Goal: Task Accomplishment & Management: Use online tool/utility

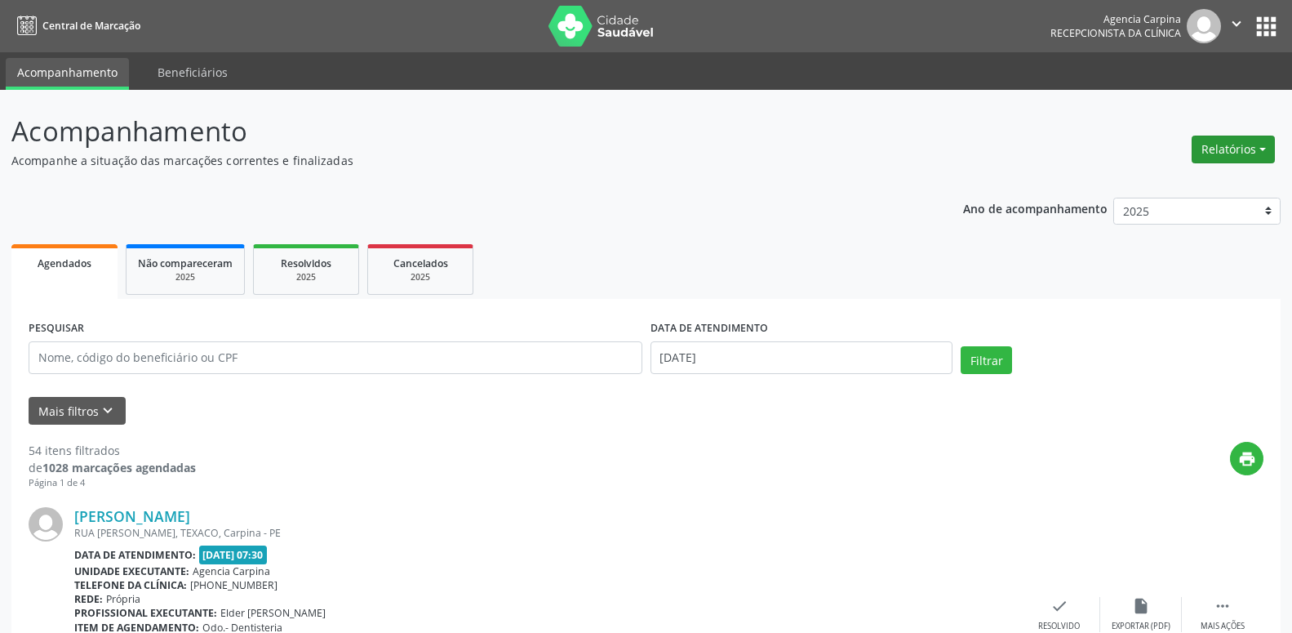
click at [1219, 158] on button "Relatórios" at bounding box center [1233, 149] width 83 height 28
click at [1174, 183] on link "Agendamentos" at bounding box center [1187, 184] width 175 height 23
select select "7"
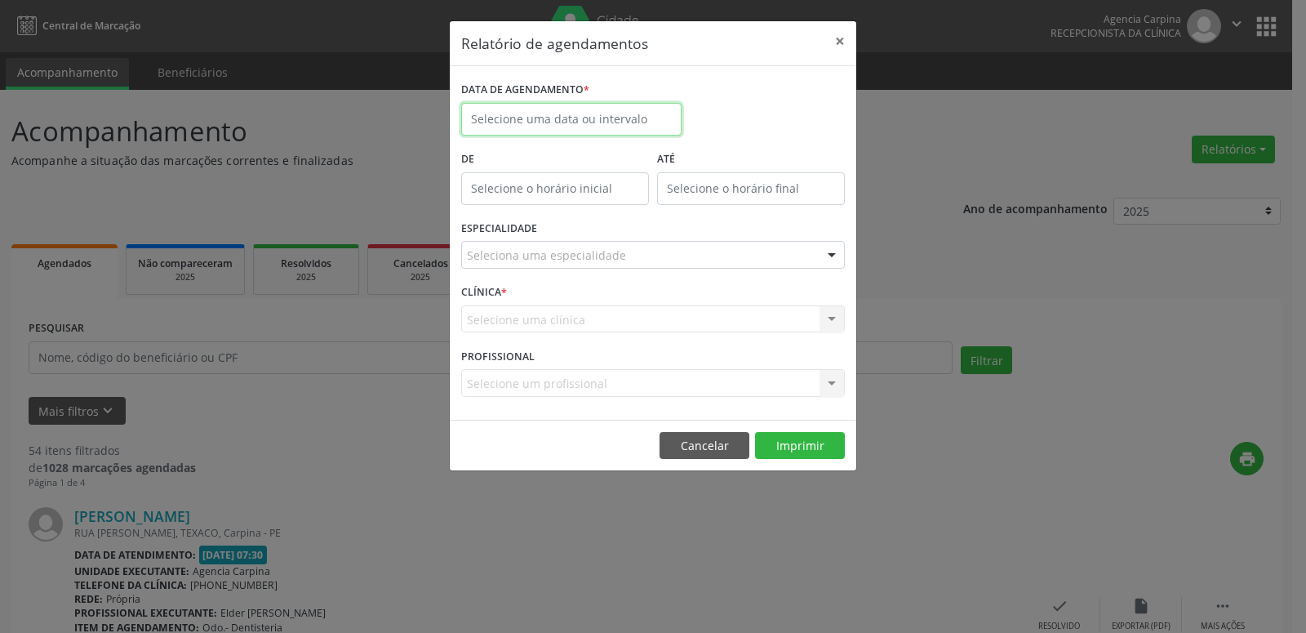
click at [551, 132] on input "text" at bounding box center [571, 119] width 220 height 33
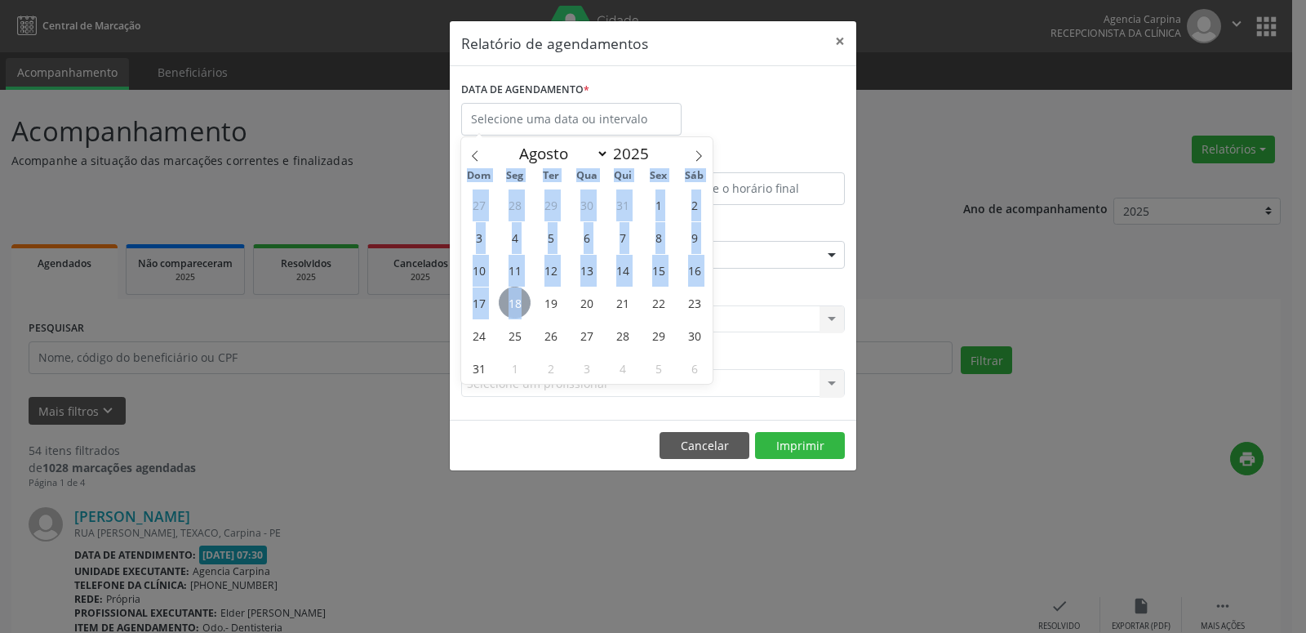
click at [527, 304] on span "18" at bounding box center [515, 302] width 32 height 32
type input "[DATE]"
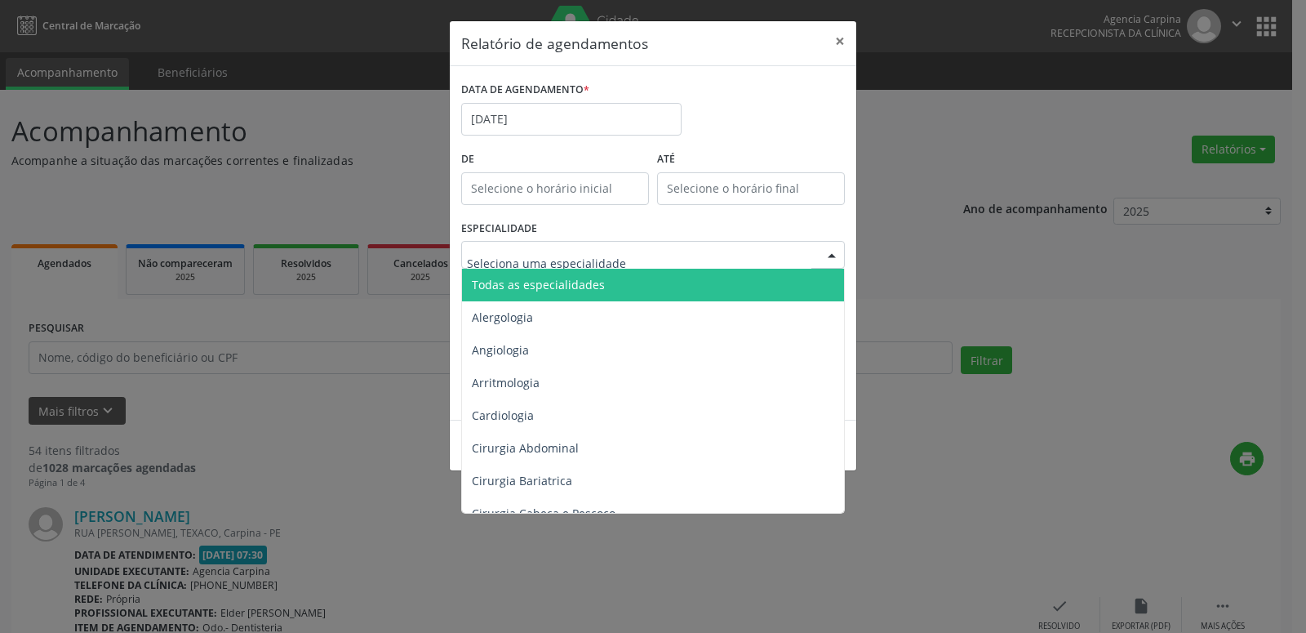
click at [561, 294] on span "Todas as especialidades" at bounding box center [654, 285] width 384 height 33
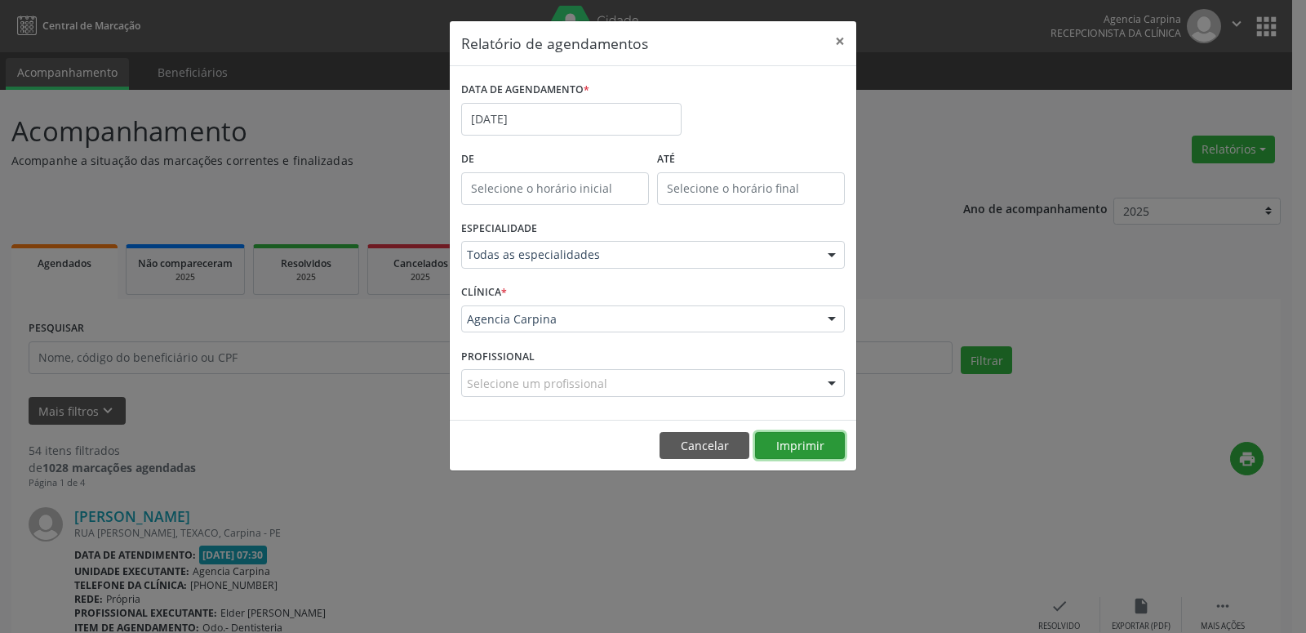
click at [813, 447] on button "Imprimir" at bounding box center [800, 446] width 90 height 28
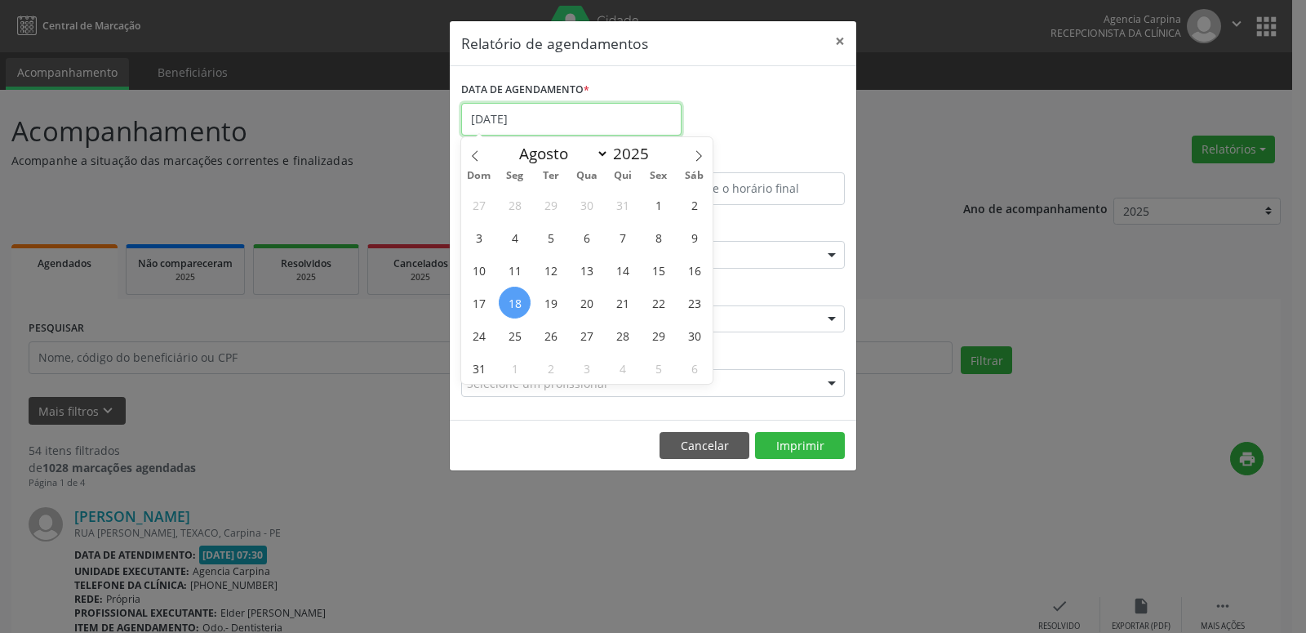
click at [622, 120] on input "[DATE]" at bounding box center [571, 119] width 220 height 33
click at [557, 298] on span "19" at bounding box center [551, 302] width 32 height 32
type input "[DATE]"
click at [557, 298] on span "19" at bounding box center [551, 302] width 32 height 32
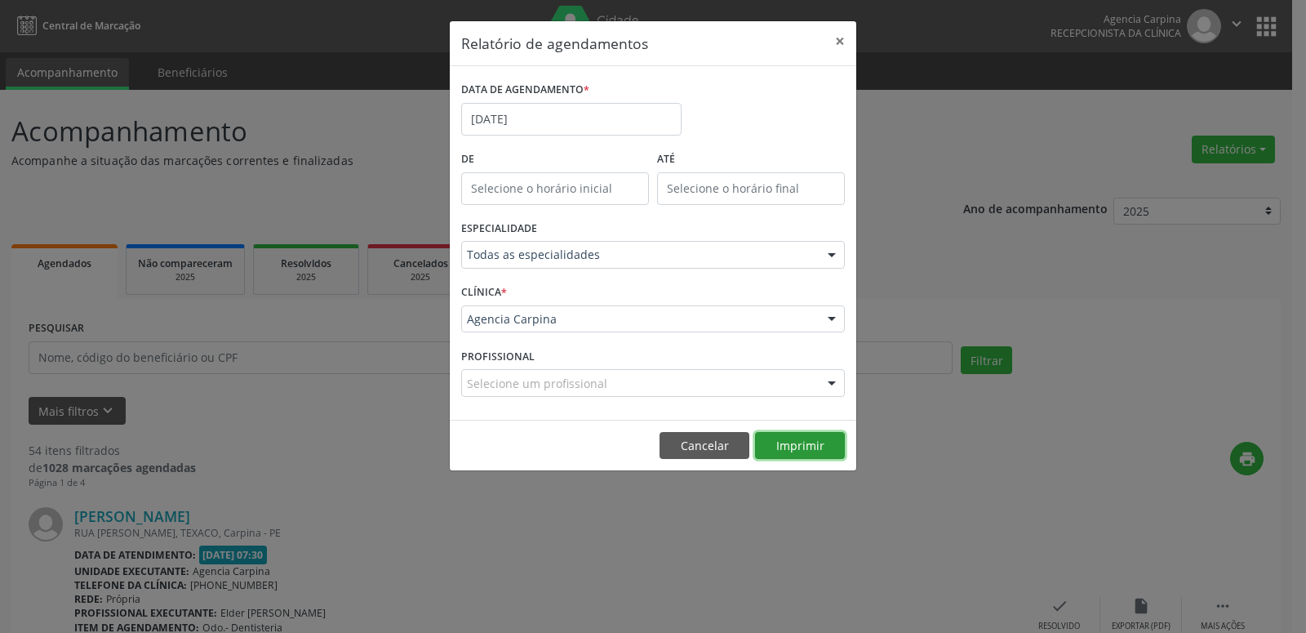
click at [800, 452] on button "Imprimir" at bounding box center [800, 446] width 90 height 28
click at [926, 143] on div "Relatório de agendamentos × DATA DE AGENDAMENTO * [DATE] De ATÉ ESPECIALIDADE T…" at bounding box center [653, 316] width 1306 height 633
